Goal: Task Accomplishment & Management: Complete application form

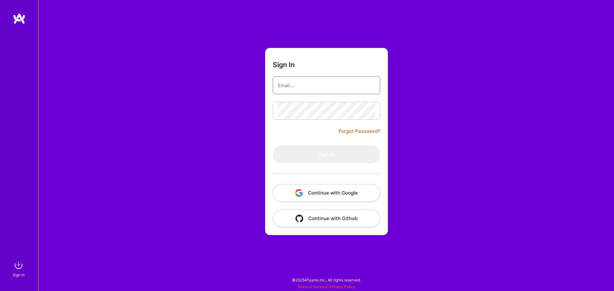
click at [322, 79] on input "email" at bounding box center [326, 85] width 97 height 16
type input "[EMAIL_ADDRESS][DOMAIN_NAME]"
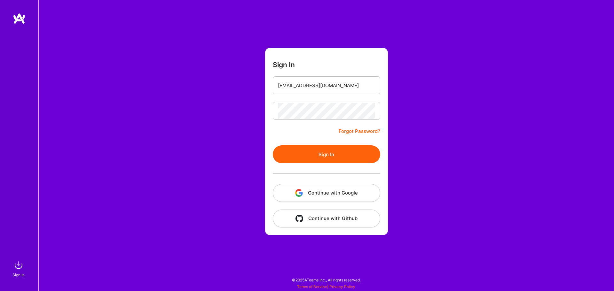
click at [324, 162] on button "Sign In" at bounding box center [326, 155] width 107 height 18
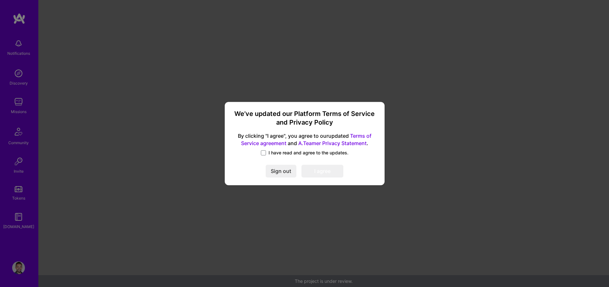
click at [285, 154] on span "I have read and agree to the updates." at bounding box center [309, 152] width 80 height 6
click at [0, 0] on input "I have read and agree to the updates." at bounding box center [0, 0] width 0 height 0
click at [332, 171] on button "I agree" at bounding box center [323, 170] width 42 height 13
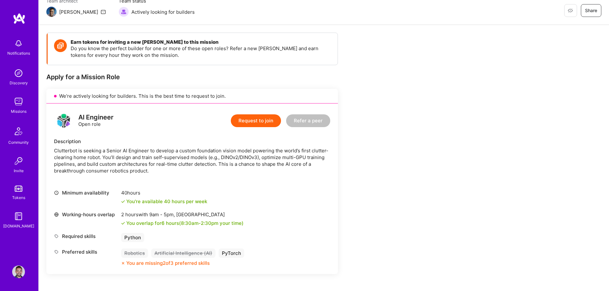
scroll to position [64, 0]
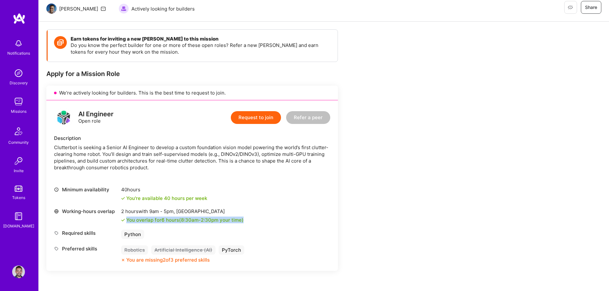
drag, startPoint x: 125, startPoint y: 221, endPoint x: 250, endPoint y: 221, distance: 125.7
click at [250, 221] on div "Working-hours overlap 2 hours with 9am - 5pm , [GEOGRAPHIC_DATA] You overlap fo…" at bounding box center [192, 215] width 276 height 15
drag, startPoint x: 250, startPoint y: 221, endPoint x: 212, endPoint y: 183, distance: 54.1
click at [214, 183] on div "AI Engineer Open role Request to join Refer a peer Description [PERSON_NAME] is…" at bounding box center [192, 185] width 292 height 171
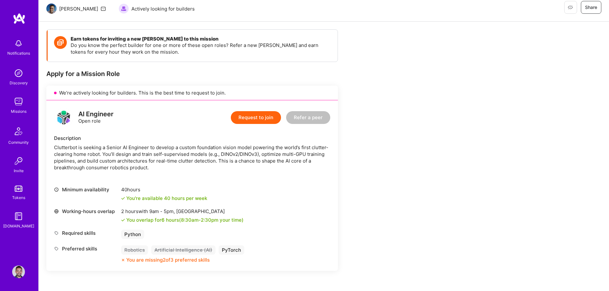
click at [211, 182] on div "AI Engineer Open role Request to join Refer a peer Description [PERSON_NAME] is…" at bounding box center [192, 185] width 292 height 171
drag, startPoint x: 211, startPoint y: 182, endPoint x: 268, endPoint y: 214, distance: 64.9
click at [268, 214] on div "AI Engineer Open role Request to join Refer a peer Description [PERSON_NAME] is…" at bounding box center [192, 185] width 292 height 171
click at [268, 214] on div "Working-hours overlap 2 hours with 9am - 5pm , [GEOGRAPHIC_DATA] You overlap fo…" at bounding box center [192, 215] width 276 height 15
drag, startPoint x: 271, startPoint y: 225, endPoint x: 200, endPoint y: 180, distance: 83.5
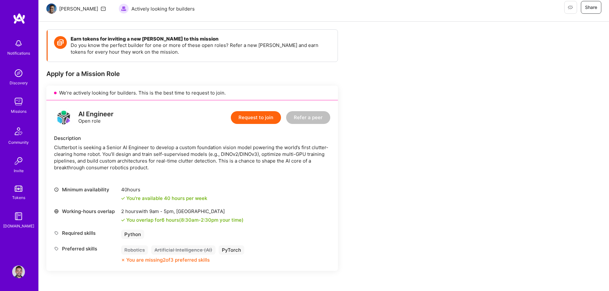
click at [201, 180] on div "AI Engineer Open role Request to join Refer a peer Description [PERSON_NAME] is…" at bounding box center [192, 185] width 292 height 171
click at [200, 180] on div "AI Engineer Open role Request to join Refer a peer Description [PERSON_NAME] is…" at bounding box center [192, 185] width 292 height 171
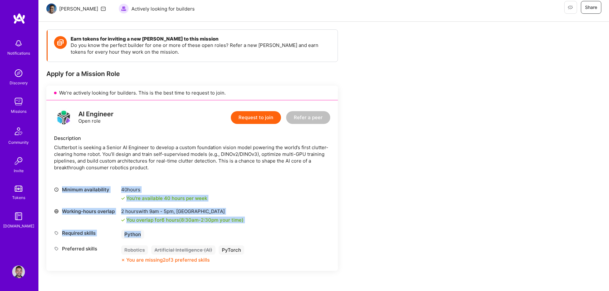
drag, startPoint x: 187, startPoint y: 171, endPoint x: 272, endPoint y: 235, distance: 106.6
click at [272, 235] on div "AI Engineer Open role Request to join Refer a peer Description [PERSON_NAME] is…" at bounding box center [192, 185] width 292 height 171
click at [272, 235] on div "Required skills Python" at bounding box center [192, 234] width 276 height 9
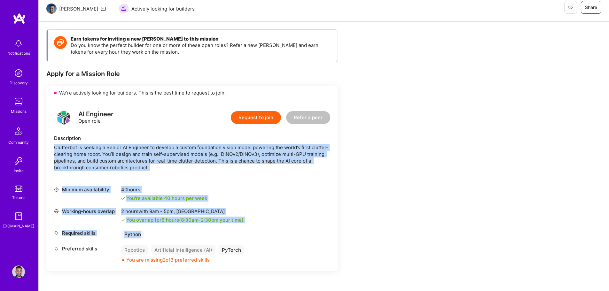
drag, startPoint x: 272, startPoint y: 235, endPoint x: 169, endPoint y: 138, distance: 142.5
click at [169, 138] on div "AI Engineer Open role Request to join Refer a peer Description [PERSON_NAME] is…" at bounding box center [192, 185] width 292 height 171
click at [168, 137] on div "Description" at bounding box center [192, 138] width 276 height 7
drag, startPoint x: 168, startPoint y: 137, endPoint x: 265, endPoint y: 236, distance: 138.2
click at [265, 236] on div "AI Engineer Open role Request to join Refer a peer Description [PERSON_NAME] is…" at bounding box center [192, 185] width 292 height 171
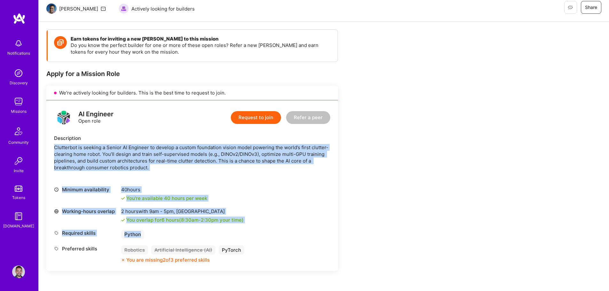
click at [265, 236] on div "Required skills Python" at bounding box center [192, 234] width 276 height 9
drag, startPoint x: 263, startPoint y: 238, endPoint x: 91, endPoint y: 141, distance: 198.0
click at [91, 141] on div "AI Engineer Open role Request to join Refer a peer Description [PERSON_NAME] is…" at bounding box center [192, 185] width 292 height 171
click at [91, 141] on div "Description" at bounding box center [192, 138] width 276 height 7
drag, startPoint x: 75, startPoint y: 136, endPoint x: 186, endPoint y: 178, distance: 117.6
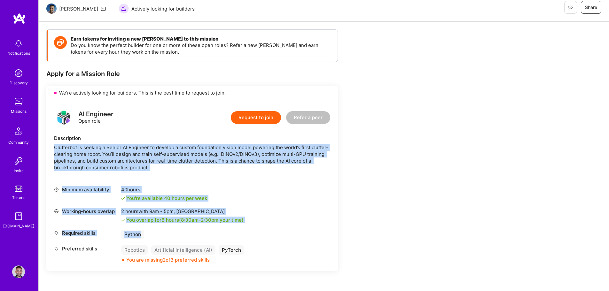
click at [186, 178] on div "AI Engineer Open role Request to join Refer a peer Description [PERSON_NAME] is…" at bounding box center [192, 185] width 292 height 171
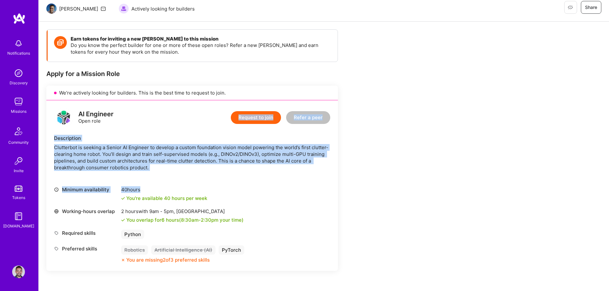
drag, startPoint x: 186, startPoint y: 178, endPoint x: 162, endPoint y: 126, distance: 57.0
click at [163, 127] on div "AI Engineer Open role Request to join Refer a peer Description [PERSON_NAME] is…" at bounding box center [192, 185] width 292 height 171
click at [162, 126] on div "AI Engineer Open role Request to join Refer a peer" at bounding box center [192, 117] width 276 height 19
drag, startPoint x: 162, startPoint y: 126, endPoint x: 194, endPoint y: 170, distance: 54.1
click at [194, 170] on div "AI Engineer Open role Request to join Refer a peer Description [PERSON_NAME] is…" at bounding box center [192, 185] width 292 height 171
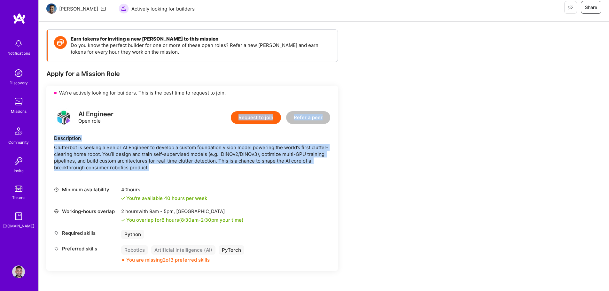
click at [194, 170] on div "Clutterbot is seeking a Senior AI Engineer to develop a custom foundation visio…" at bounding box center [192, 157] width 276 height 27
drag, startPoint x: 194, startPoint y: 170, endPoint x: 43, endPoint y: 138, distance: 153.9
drag, startPoint x: 43, startPoint y: 138, endPoint x: 155, endPoint y: 174, distance: 117.4
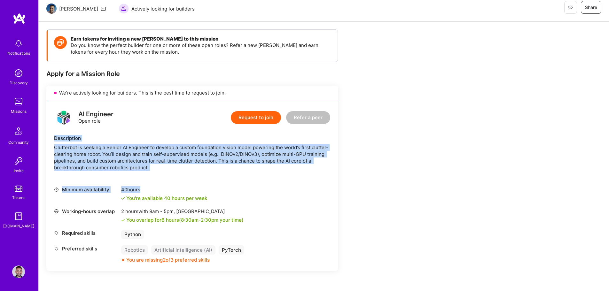
click at [155, 174] on div "AI Engineer Open role Request to join Refer a peer Description [PERSON_NAME] is…" at bounding box center [192, 185] width 292 height 171
drag, startPoint x: 155, startPoint y: 174, endPoint x: 152, endPoint y: 130, distance: 43.3
click at [152, 131] on div "AI Engineer Open role Request to join Refer a peer Description [PERSON_NAME] is…" at bounding box center [192, 185] width 292 height 171
click at [152, 130] on div "AI Engineer Open role Request to join Refer a peer Description [PERSON_NAME] is…" at bounding box center [192, 185] width 292 height 171
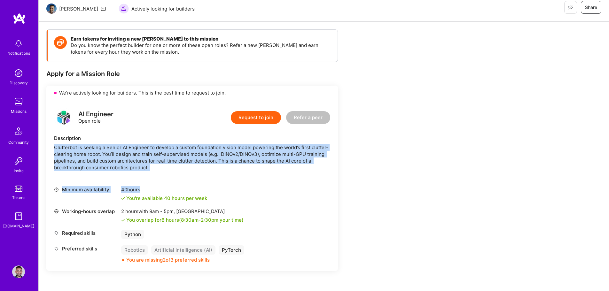
drag, startPoint x: 152, startPoint y: 130, endPoint x: 200, endPoint y: 180, distance: 69.2
click at [200, 180] on div "AI Engineer Open role Request to join Refer a peer Description [PERSON_NAME] is…" at bounding box center [192, 185] width 292 height 171
drag, startPoint x: 194, startPoint y: 178, endPoint x: 169, endPoint y: 81, distance: 100.4
click at [170, 83] on div "Apply for a Mission Role We’re actively looking for builders. This is the best …" at bounding box center [192, 171] width 292 height 202
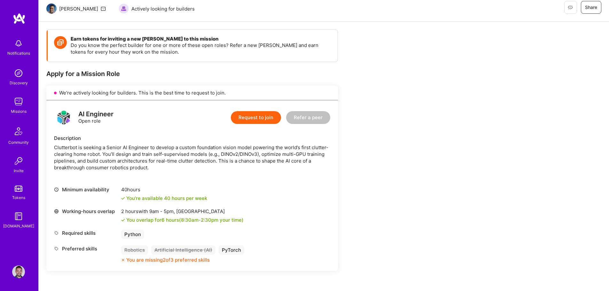
click at [167, 78] on div "Apply for a Mission Role" at bounding box center [192, 74] width 292 height 8
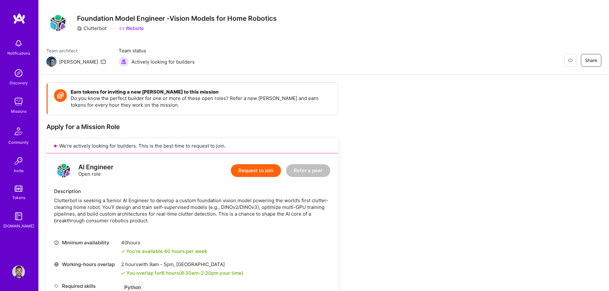
scroll to position [0, 0]
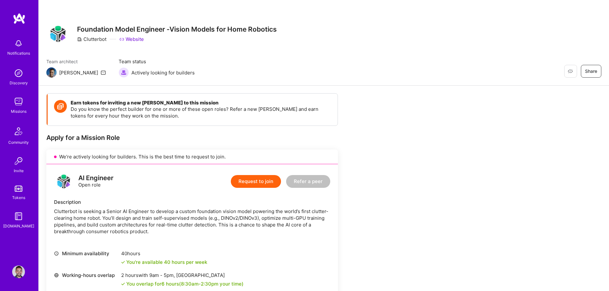
click at [262, 184] on button "Request to join" at bounding box center [256, 181] width 50 height 13
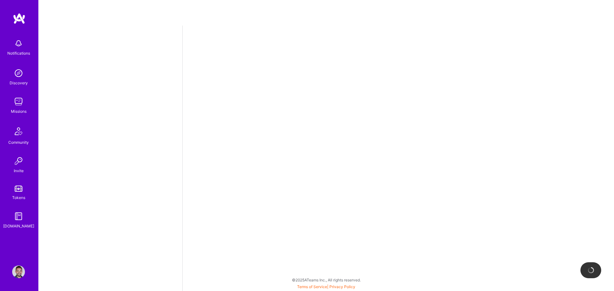
select select "IL"
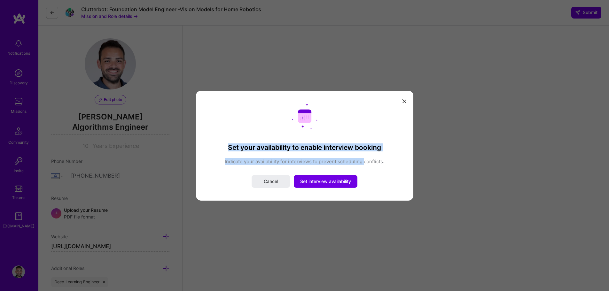
drag, startPoint x: 229, startPoint y: 147, endPoint x: 363, endPoint y: 154, distance: 134.6
click at [363, 154] on div "Set your availability to enable interview booking Indicate your availability fo…" at bounding box center [305, 145] width 192 height 84
drag, startPoint x: 382, startPoint y: 156, endPoint x: 263, endPoint y: 148, distance: 118.9
click at [264, 148] on div "Set your availability to enable interview booking Indicate your availability fo…" at bounding box center [305, 145] width 192 height 84
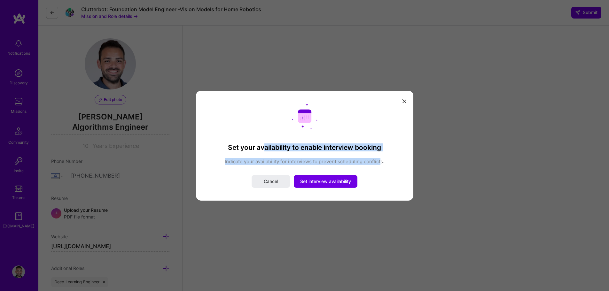
click at [262, 148] on h3 "Set your availability to enable interview booking" at bounding box center [305, 147] width 192 height 8
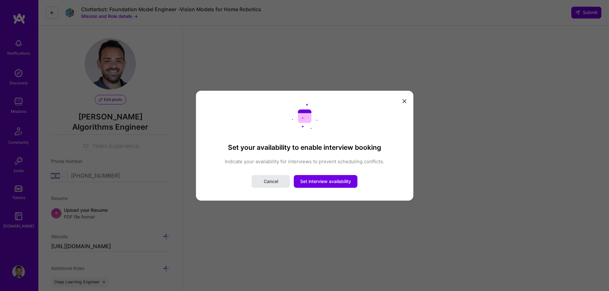
click at [275, 183] on span "Cancel" at bounding box center [271, 181] width 14 height 6
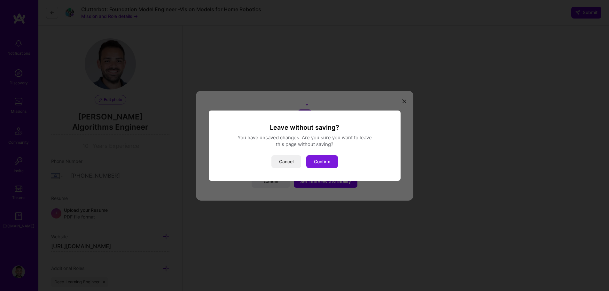
click at [328, 162] on button "Confirm" at bounding box center [322, 161] width 32 height 13
